Goal: Task Accomplishment & Management: Manage account settings

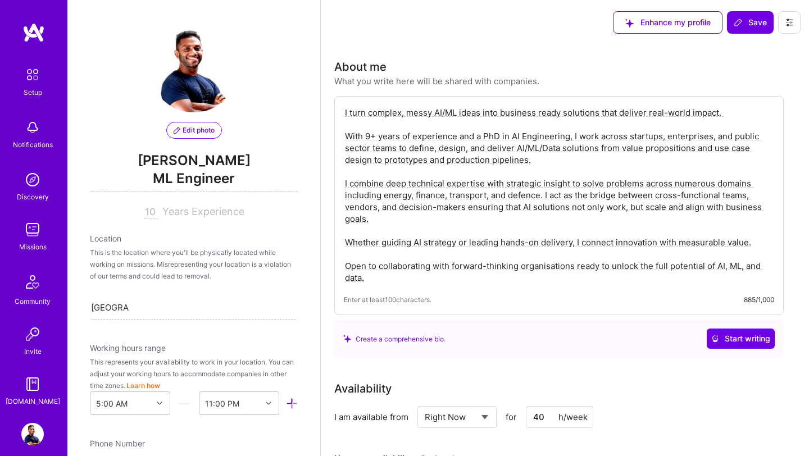
select select "US"
select select "Right Now"
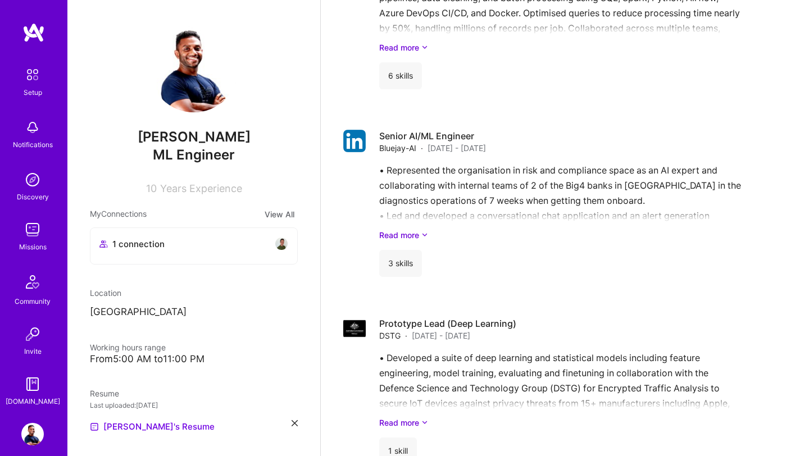
scroll to position [1768, 0]
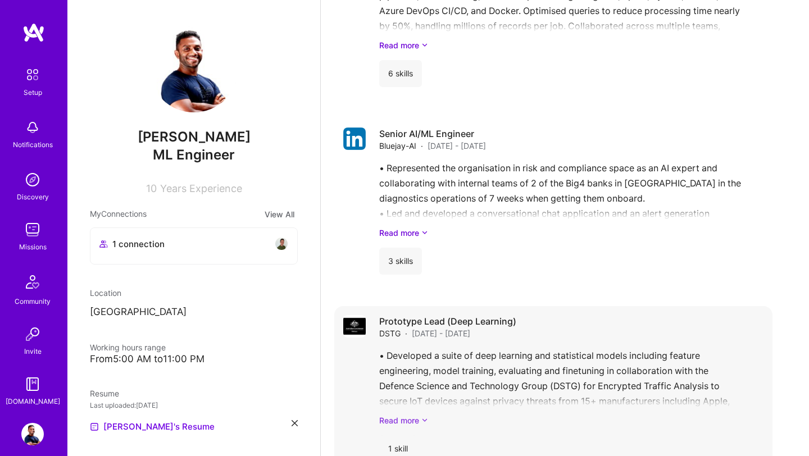
click at [418, 415] on link "Read more" at bounding box center [571, 421] width 384 height 12
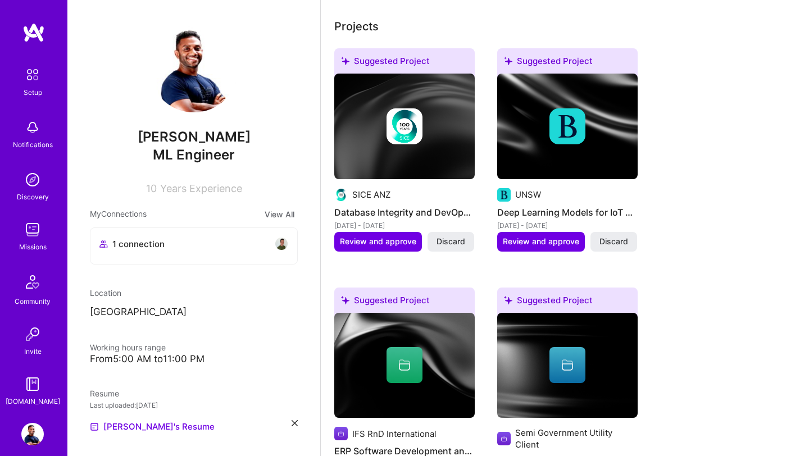
scroll to position [0, 0]
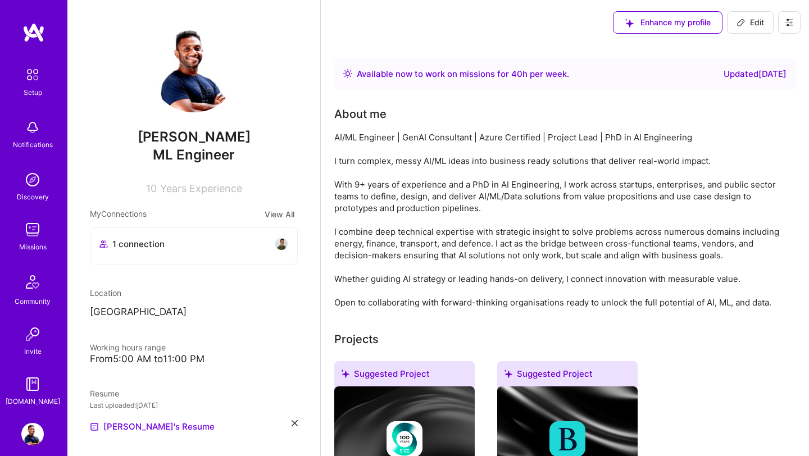
click at [32, 437] on img at bounding box center [32, 434] width 22 height 22
click at [35, 137] on img at bounding box center [32, 127] width 22 height 22
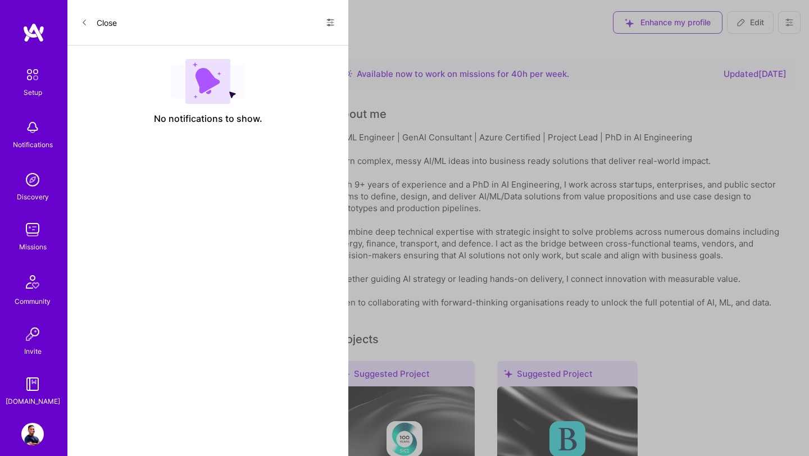
click at [86, 25] on icon at bounding box center [84, 22] width 7 height 7
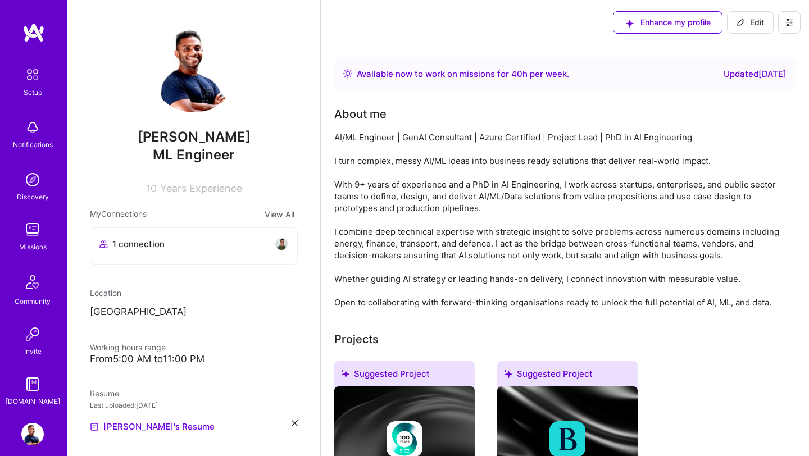
click at [37, 239] on img at bounding box center [32, 230] width 22 height 22
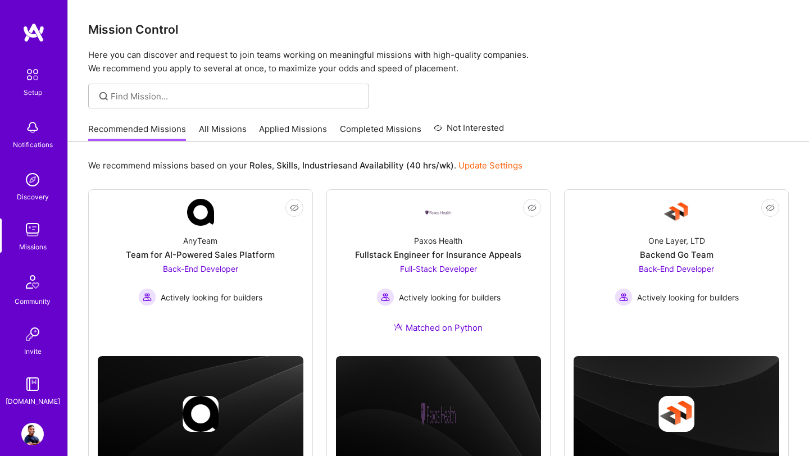
click at [218, 126] on link "All Missions" at bounding box center [223, 132] width 48 height 19
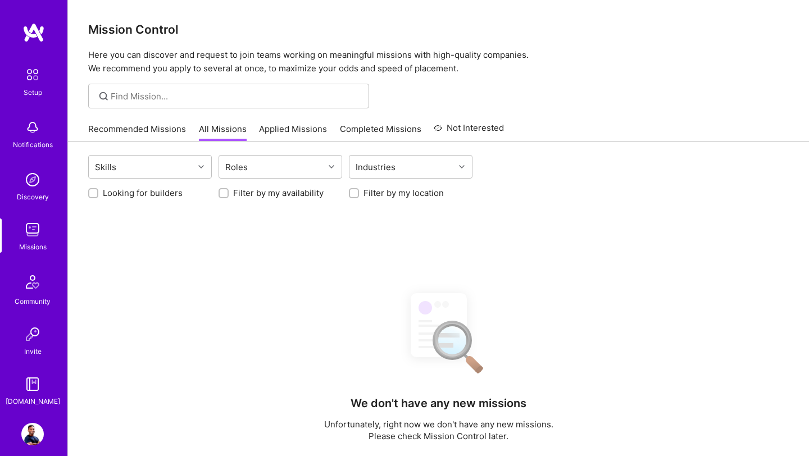
click at [291, 131] on link "Applied Missions" at bounding box center [293, 132] width 68 height 19
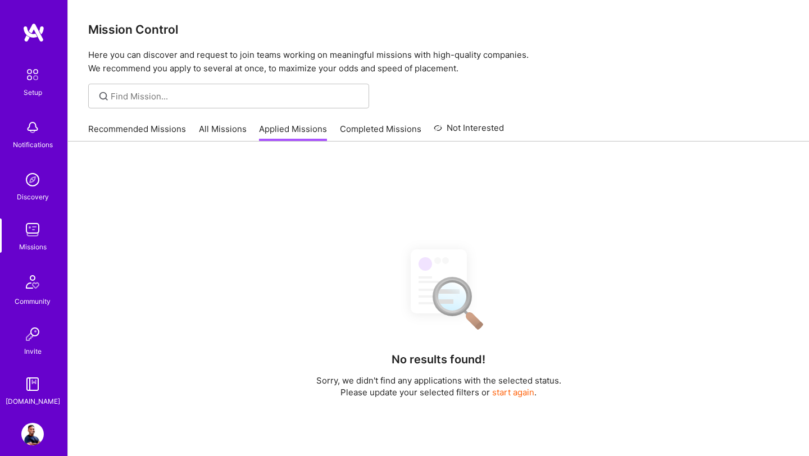
click at [168, 130] on link "Recommended Missions" at bounding box center [137, 132] width 98 height 19
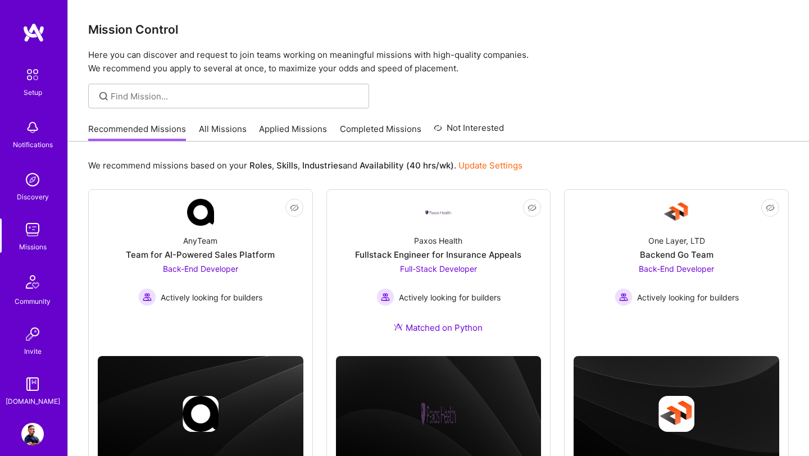
click at [221, 131] on link "All Missions" at bounding box center [223, 132] width 48 height 19
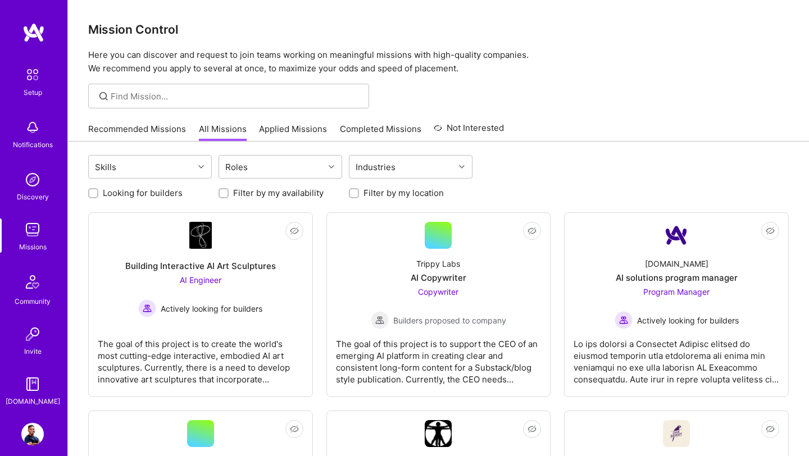
click at [292, 128] on link "Applied Missions" at bounding box center [293, 132] width 68 height 19
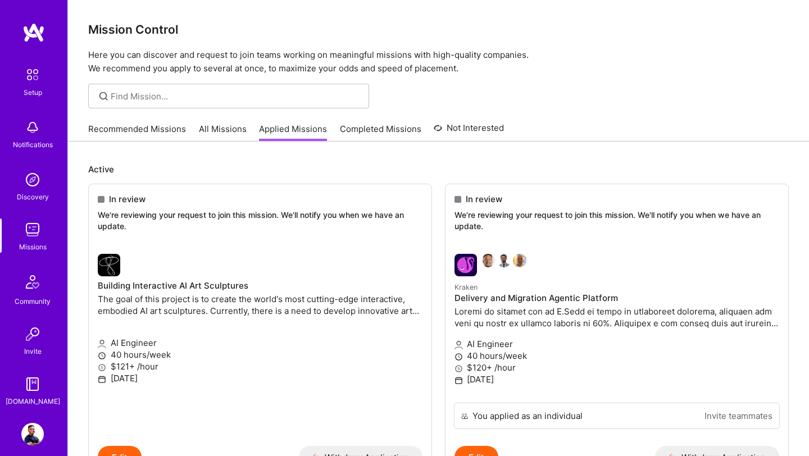
click at [371, 124] on link "Completed Missions" at bounding box center [380, 132] width 81 height 19
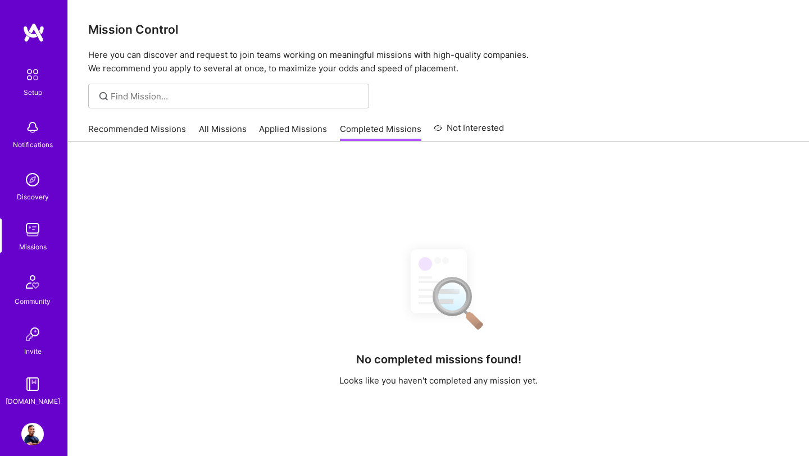
click at [305, 134] on link "Applied Missions" at bounding box center [293, 132] width 68 height 19
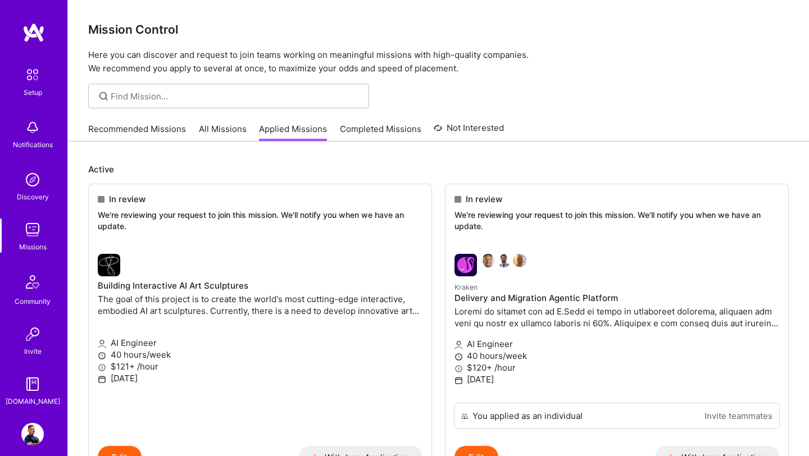
click at [376, 133] on link "Completed Missions" at bounding box center [380, 132] width 81 height 19
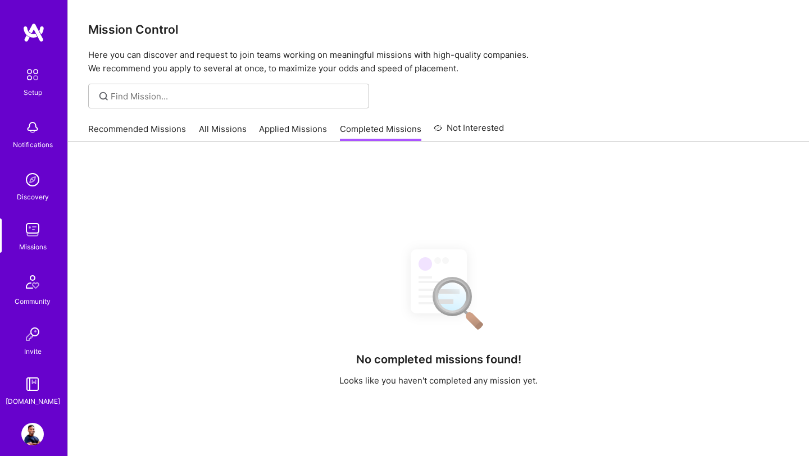
click at [468, 129] on link "Not Interested" at bounding box center [469, 131] width 70 height 20
click at [387, 128] on link "Completed Missions" at bounding box center [380, 132] width 81 height 19
click at [304, 133] on link "Applied Missions" at bounding box center [293, 132] width 68 height 19
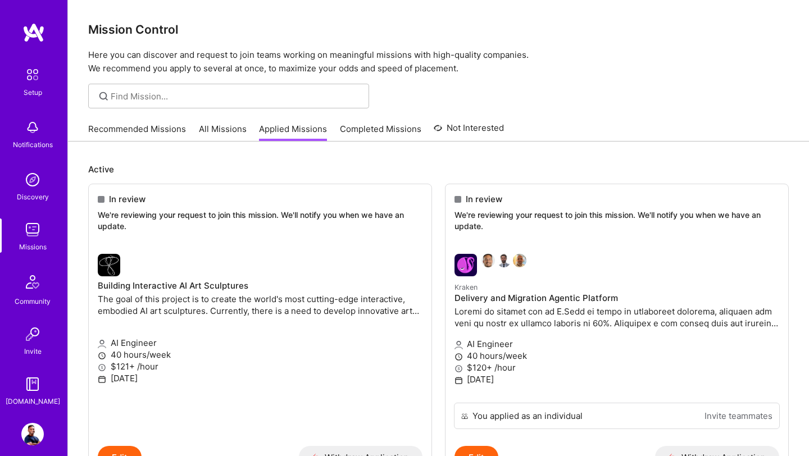
click at [214, 129] on link "All Missions" at bounding box center [223, 132] width 48 height 19
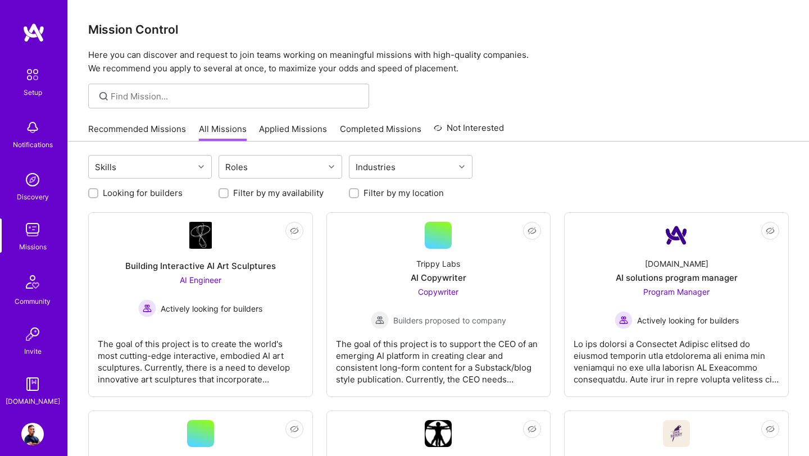
click at [39, 38] on img at bounding box center [33, 32] width 22 height 20
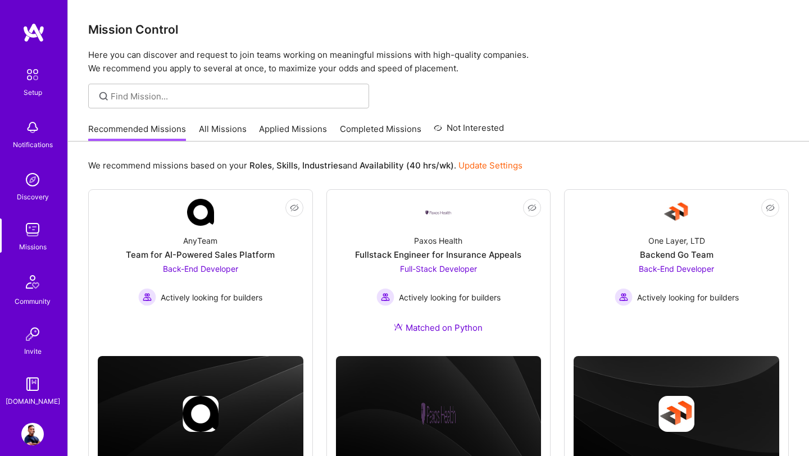
click at [224, 135] on link "All Missions" at bounding box center [223, 132] width 48 height 19
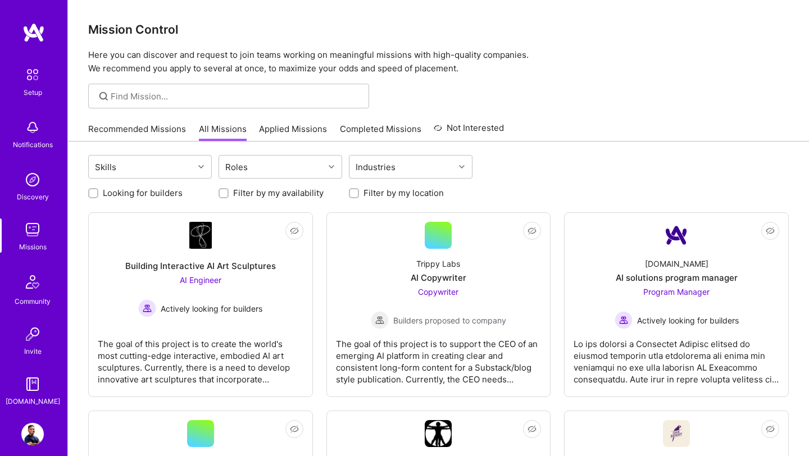
click at [310, 131] on link "Applied Missions" at bounding box center [293, 132] width 68 height 19
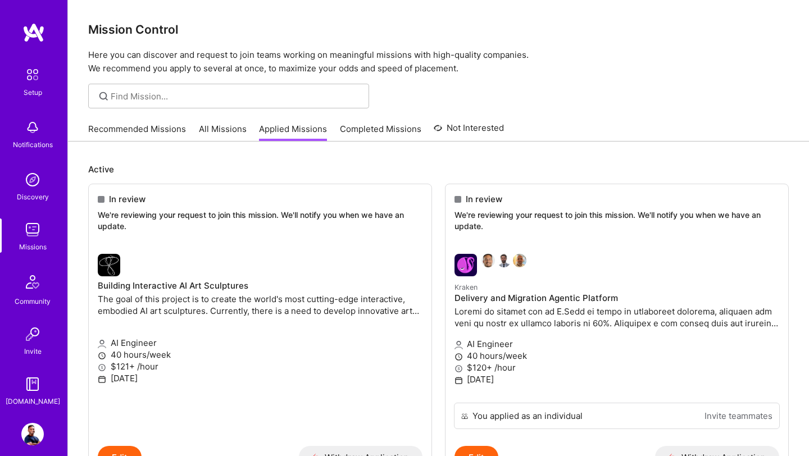
click at [398, 125] on link "Completed Missions" at bounding box center [380, 132] width 81 height 19
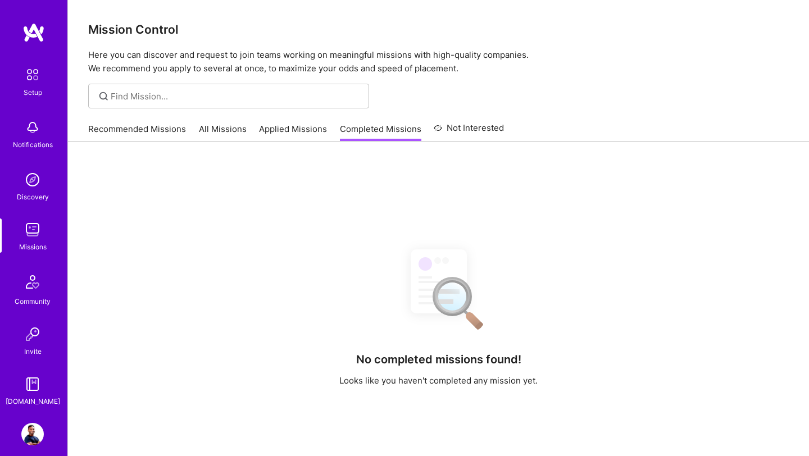
click at [492, 130] on link "Not Interested" at bounding box center [469, 131] width 70 height 20
click at [149, 133] on link "Recommended Missions" at bounding box center [137, 132] width 98 height 19
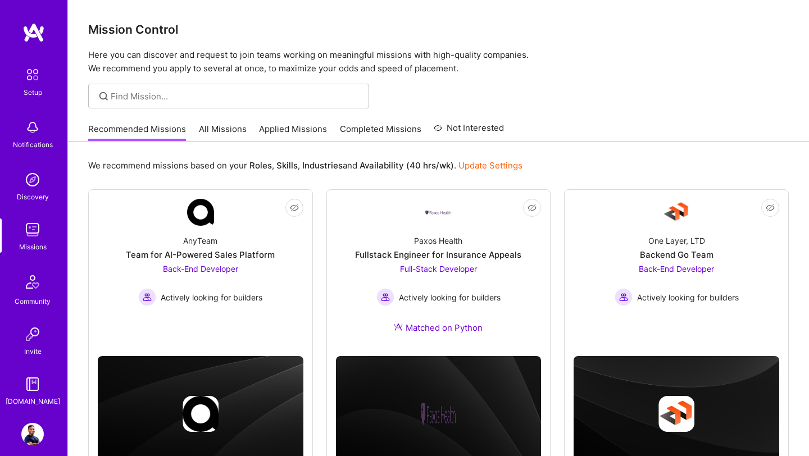
click at [36, 132] on img at bounding box center [32, 127] width 22 height 22
click at [523, 49] on div "Setup Notifications Discovery Missions Community Invite [DOMAIN_NAME] Profile C…" at bounding box center [404, 416] width 809 height 832
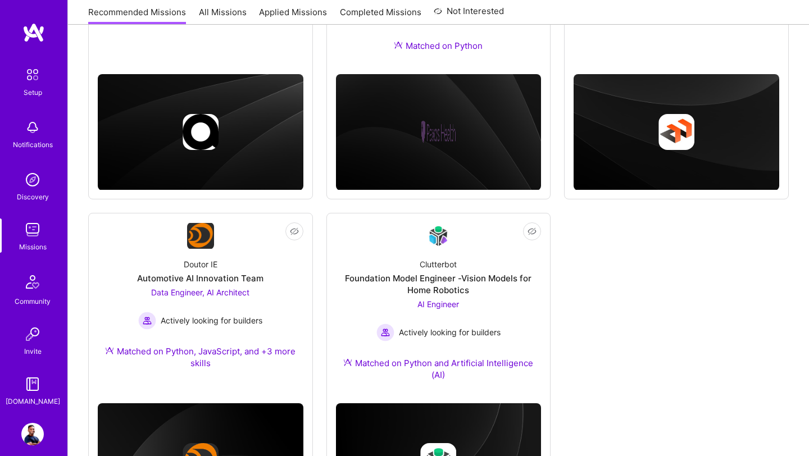
scroll to position [381, 0]
